Goal: Task Accomplishment & Management: Use online tool/utility

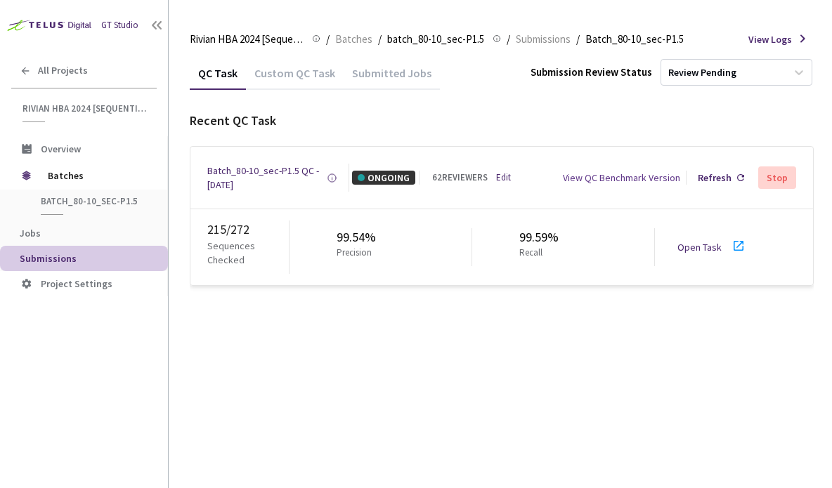
click at [711, 245] on link "Open Task" at bounding box center [699, 247] width 44 height 13
click at [270, 168] on div "Batch_80-10_sec-P1.5 QC - [DATE]" at bounding box center [266, 178] width 119 height 28
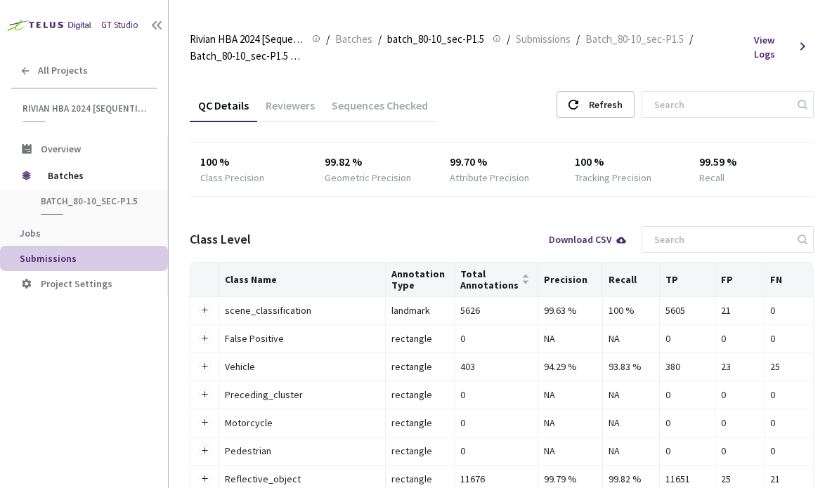
click at [306, 107] on div "Reviewers" at bounding box center [290, 110] width 66 height 24
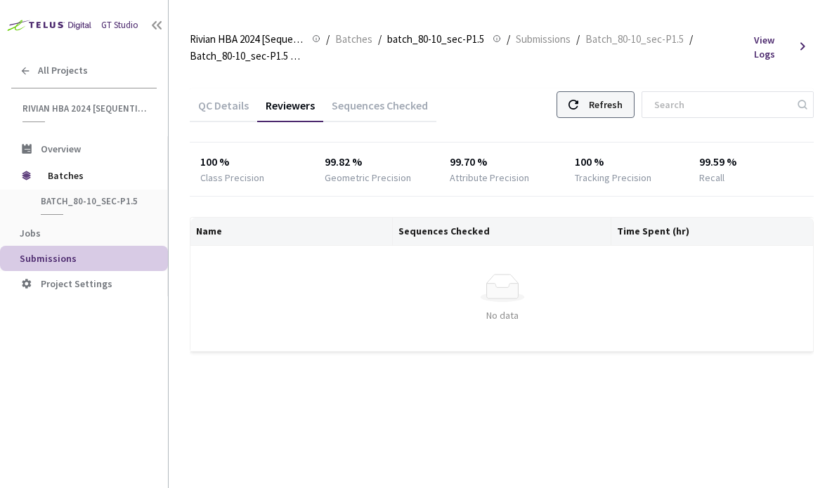
click at [620, 103] on div "Refresh" at bounding box center [606, 104] width 34 height 25
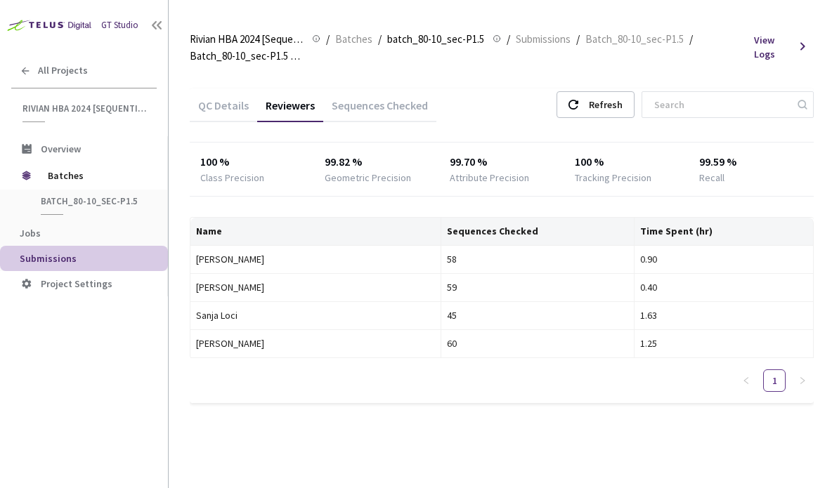
click at [378, 105] on div "Sequences Checked" at bounding box center [379, 110] width 113 height 24
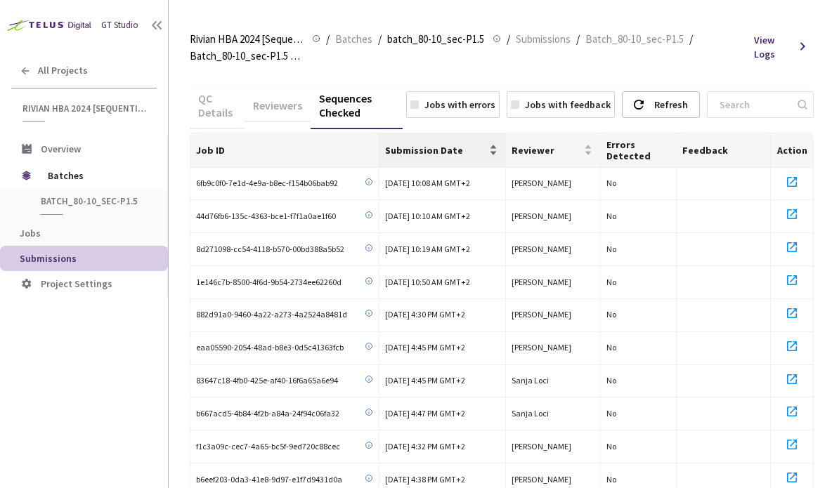
click at [449, 150] on span "Submission Date" at bounding box center [435, 150] width 101 height 11
click at [445, 148] on span "Submission Date" at bounding box center [435, 150] width 101 height 11
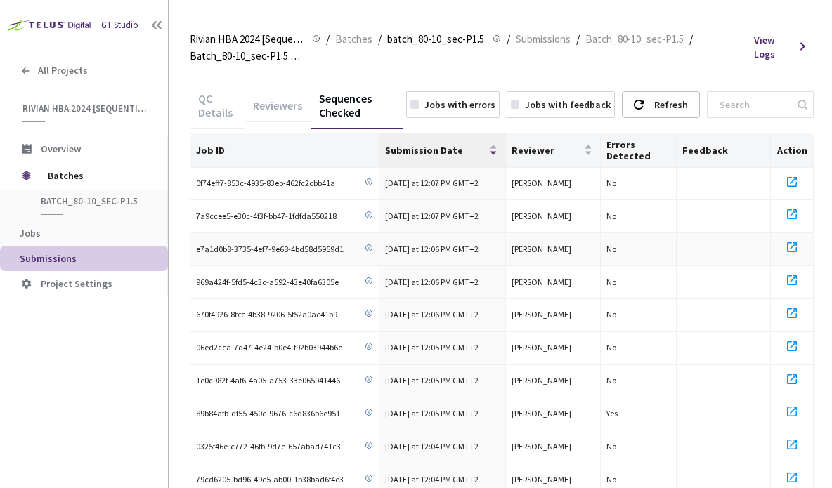
scroll to position [70, 0]
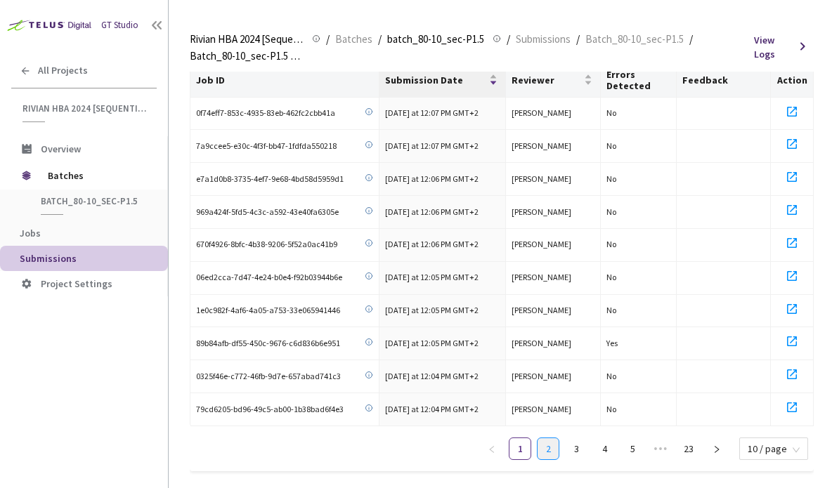
click at [554, 441] on link "2" at bounding box center [547, 448] width 21 height 21
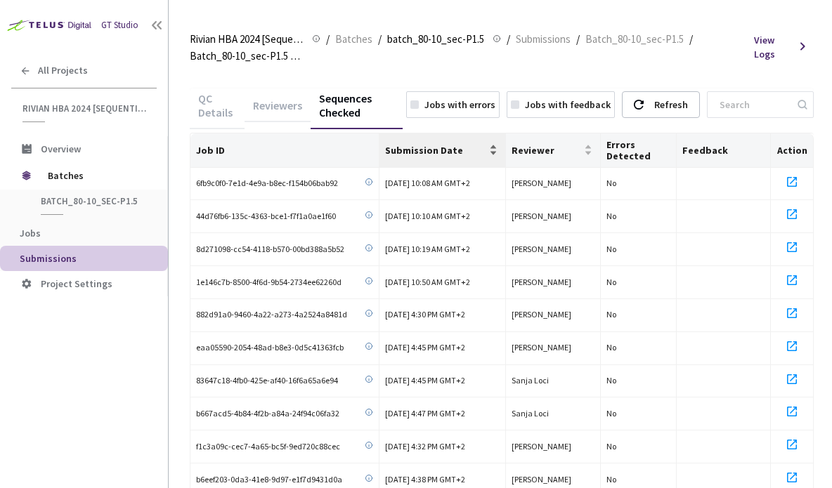
click at [447, 148] on span "Submission Date" at bounding box center [435, 150] width 101 height 11
click at [447, 145] on span "Submission Date" at bounding box center [435, 150] width 101 height 11
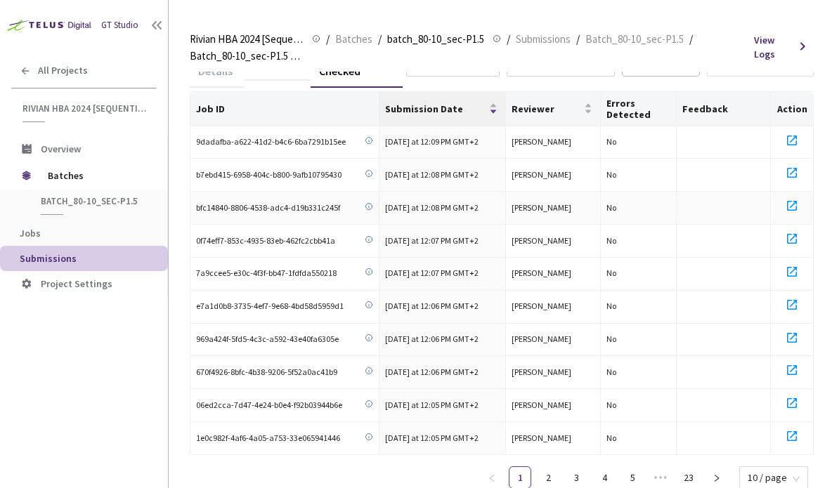
scroll to position [81, 0]
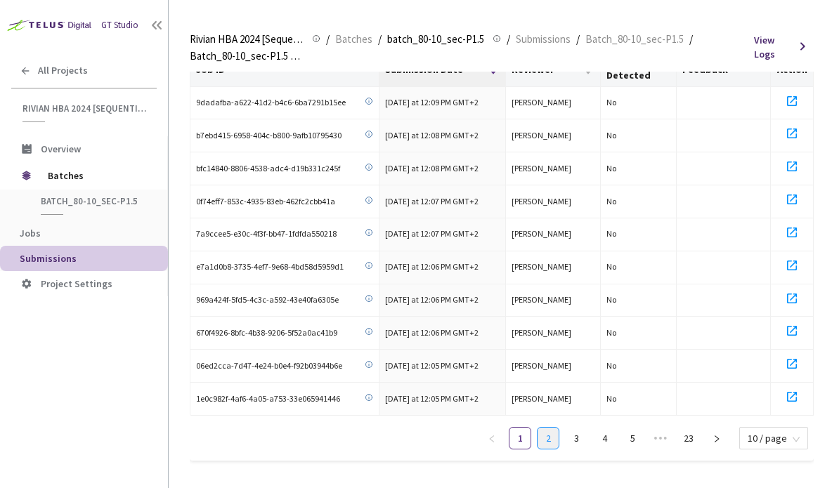
click at [553, 430] on link "2" at bounding box center [547, 438] width 21 height 21
